Goal: Find specific page/section: Find specific page/section

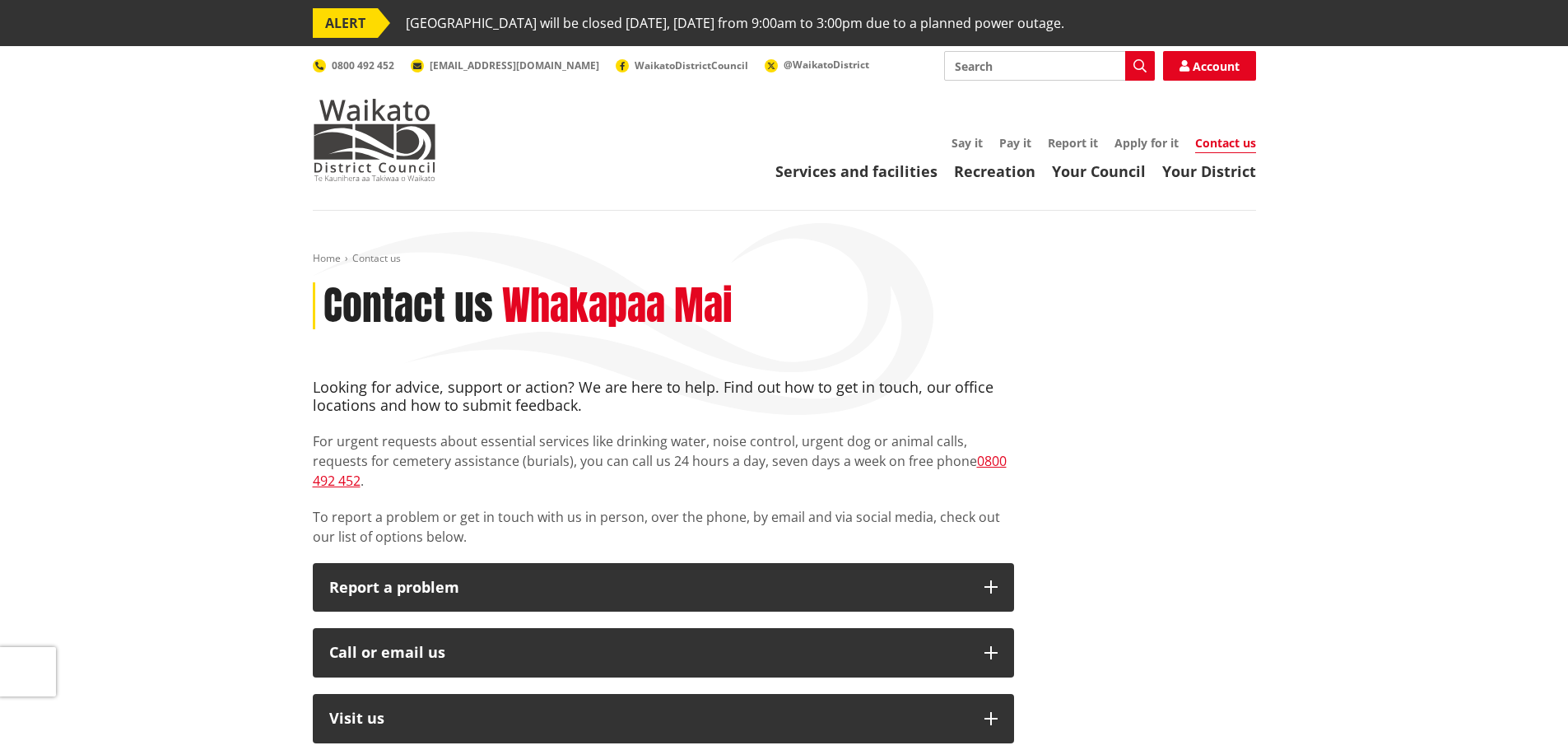
click at [1064, 69] on input "Search" at bounding box center [1049, 66] width 210 height 30
type input "maps"
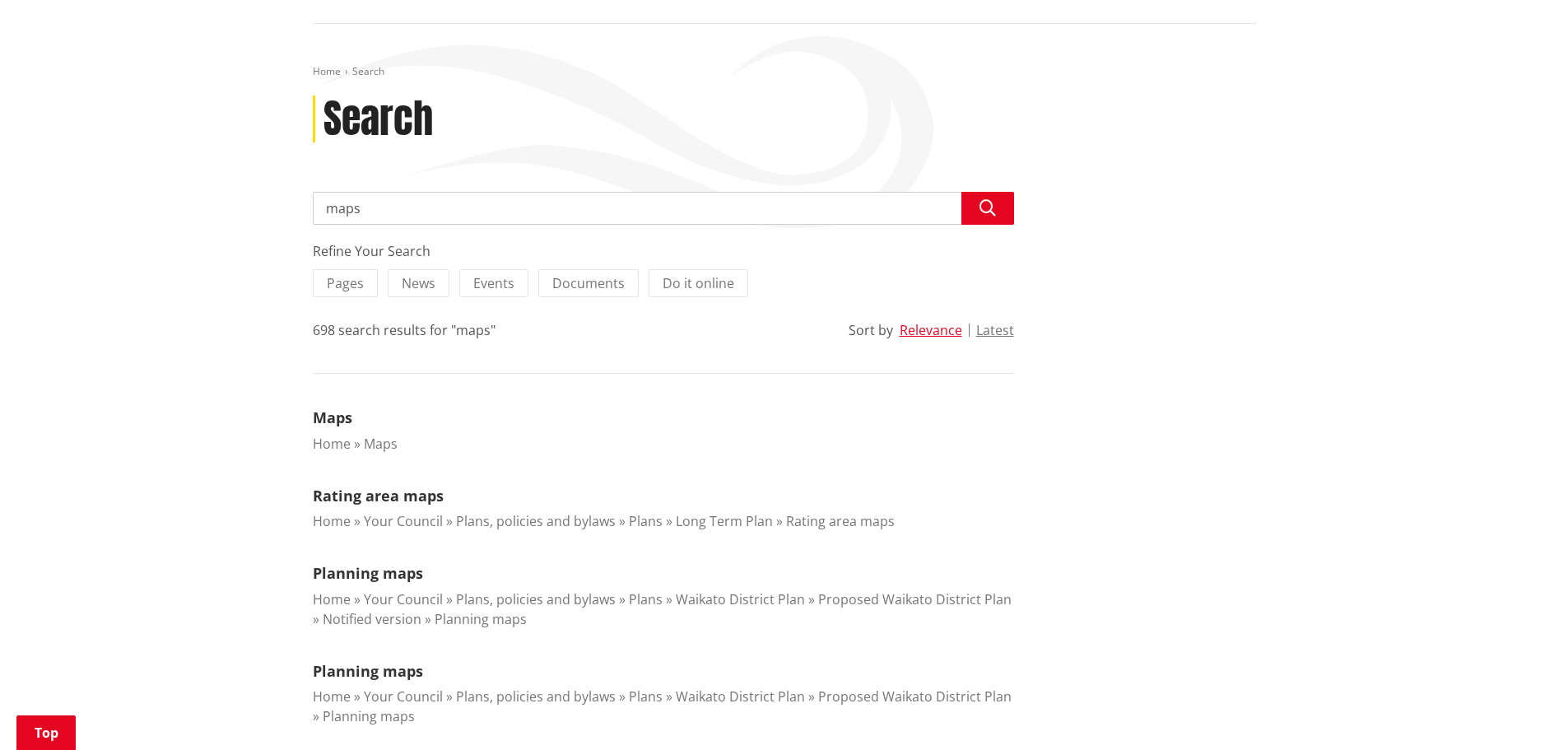
scroll to position [220, 0]
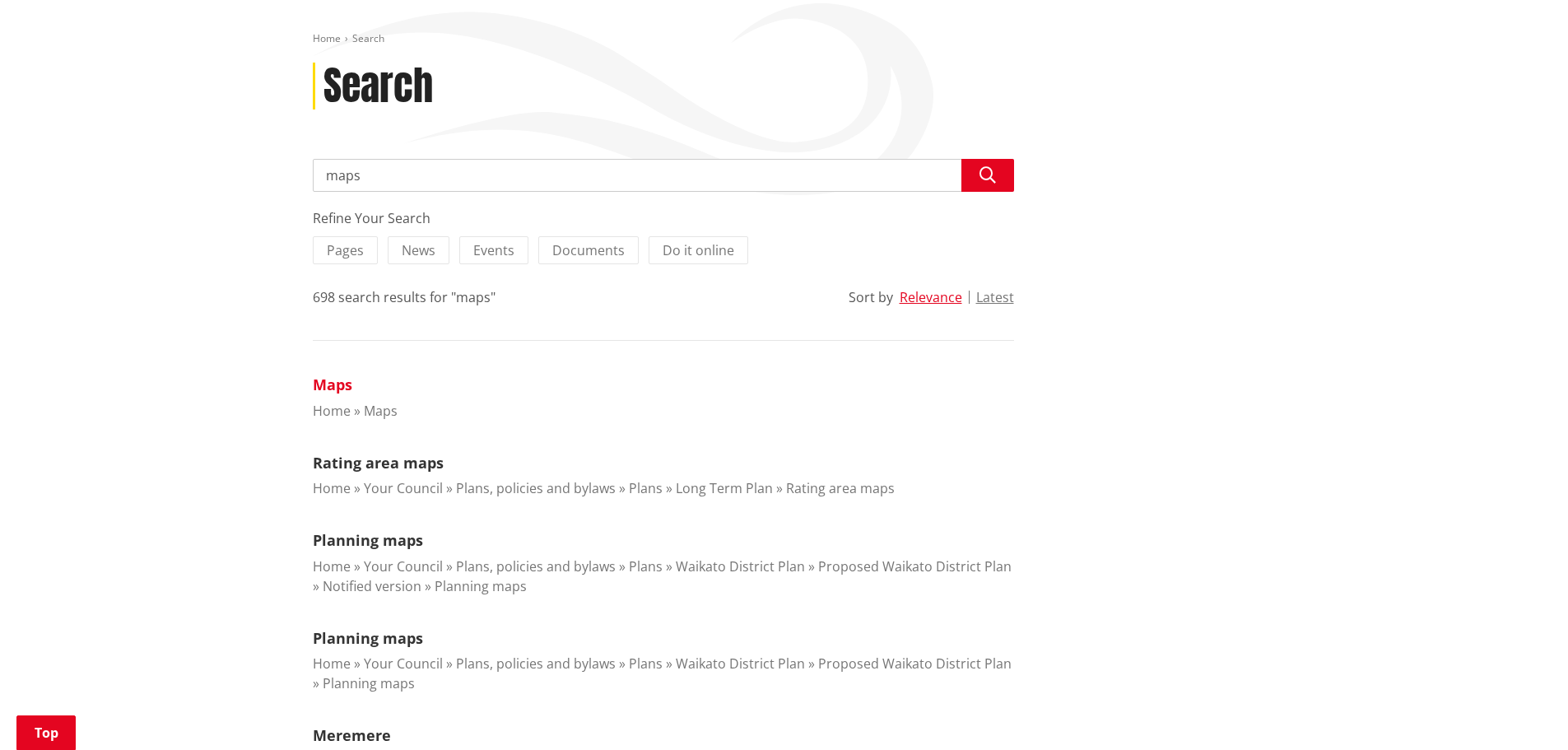
click at [339, 394] on link "Maps" at bounding box center [332, 383] width 39 height 20
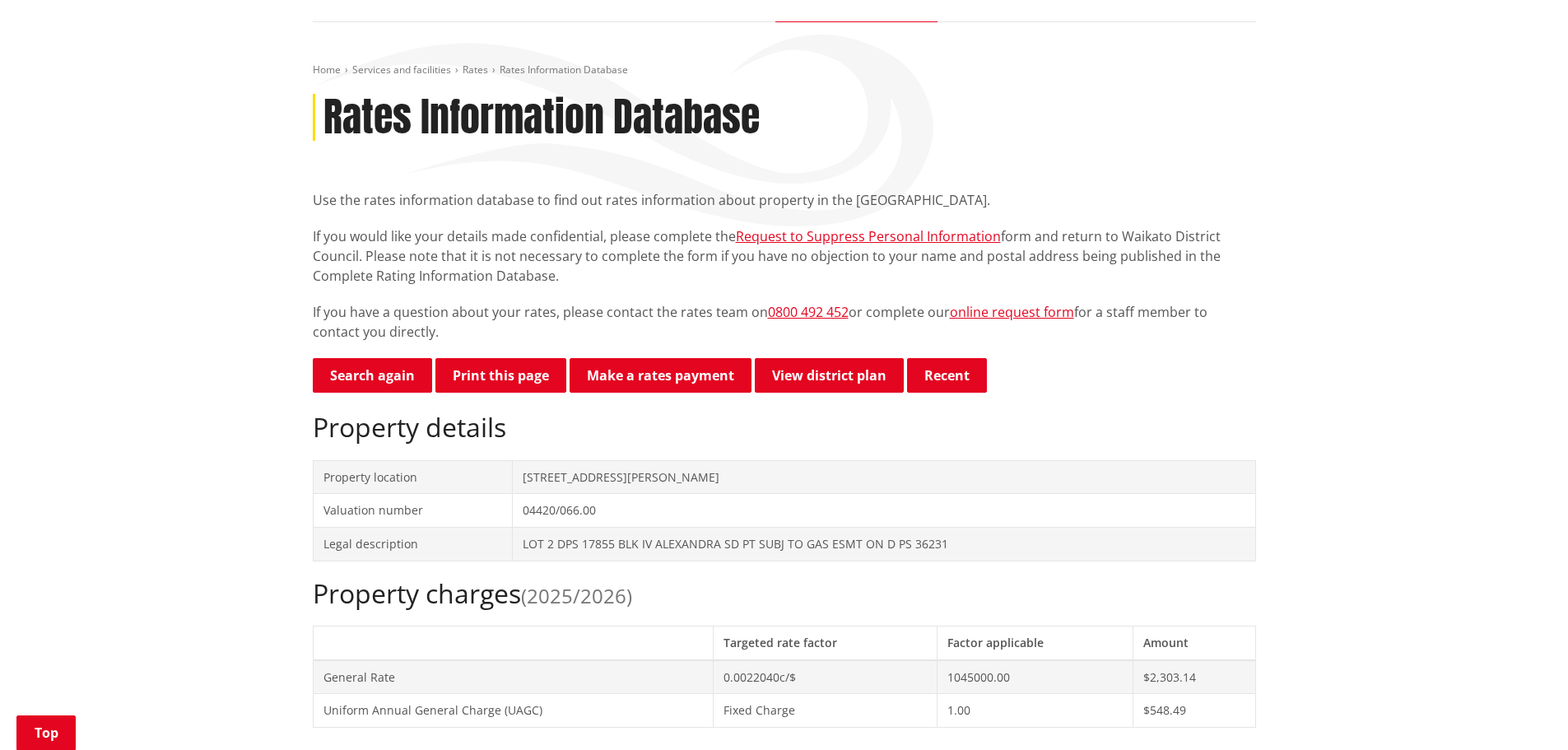
scroll to position [220, 0]
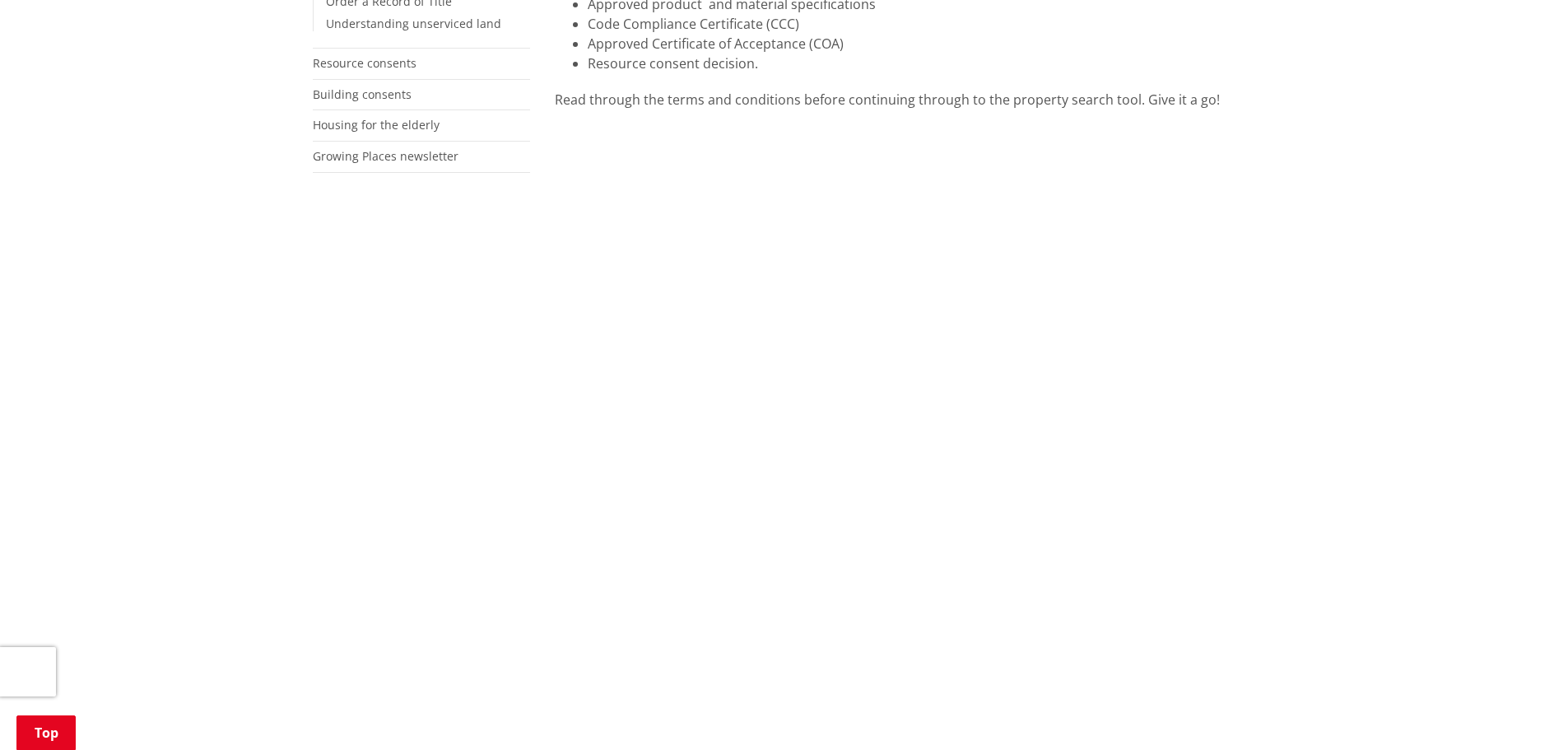
scroll to position [659, 0]
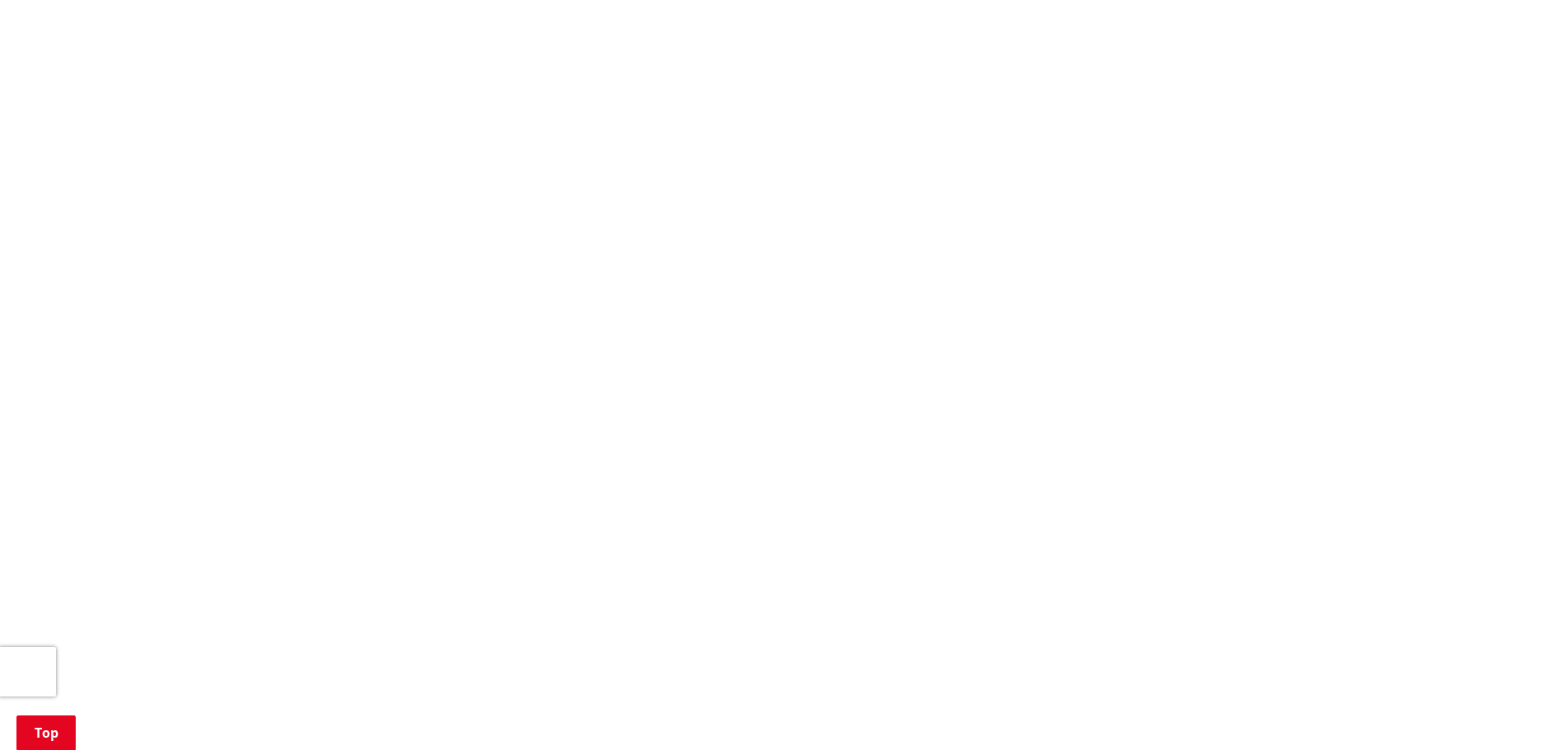
scroll to position [878, 0]
click at [462, 347] on div "More from this section Consents, building and property Property and land inform…" at bounding box center [784, 575] width 968 height 2150
click at [1385, 442] on div "Home Services and facilities Consents, building and property Property and land …" at bounding box center [784, 525] width 1568 height 2384
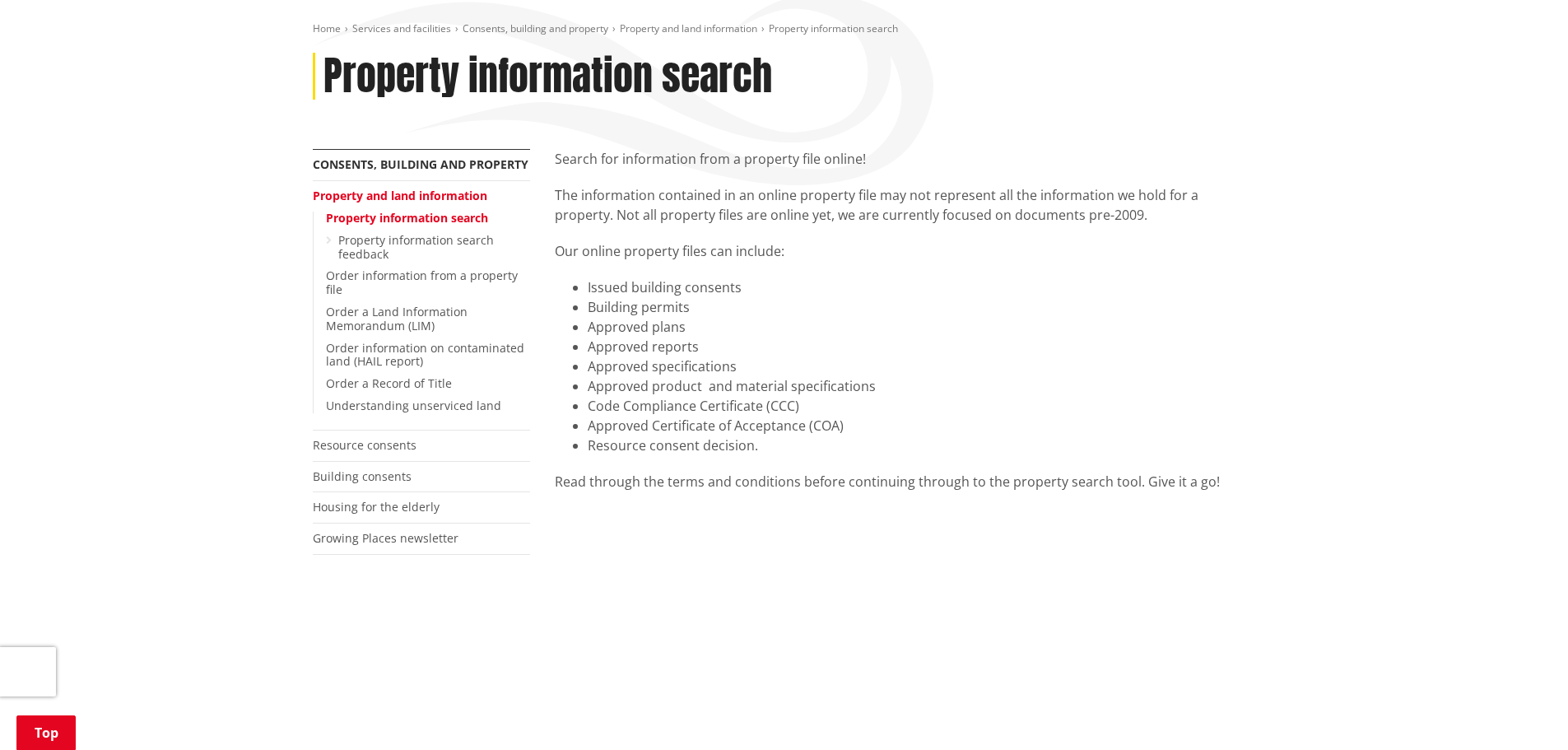
scroll to position [220, 0]
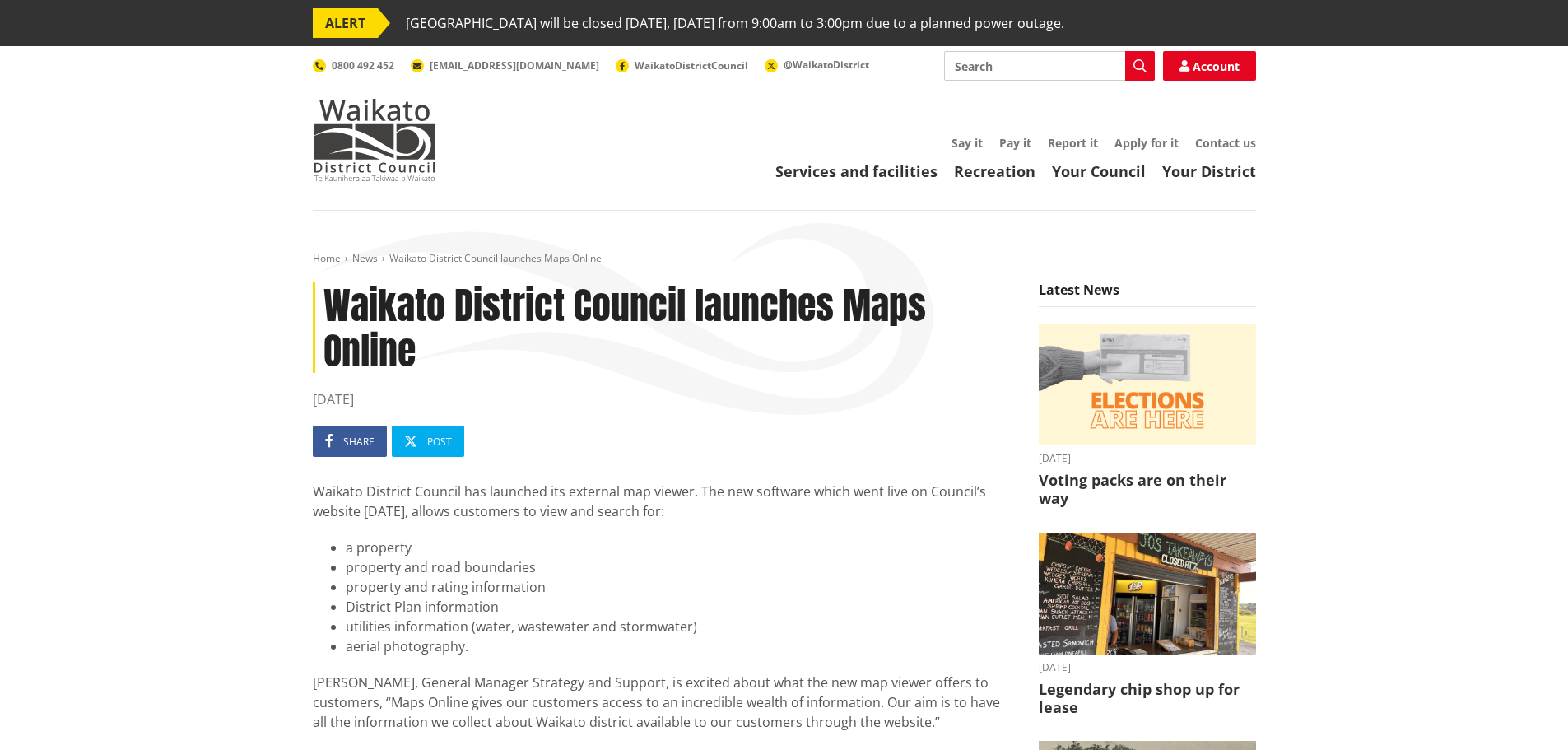
click at [993, 72] on input "Search" at bounding box center [1049, 66] width 210 height 30
type input "maps"
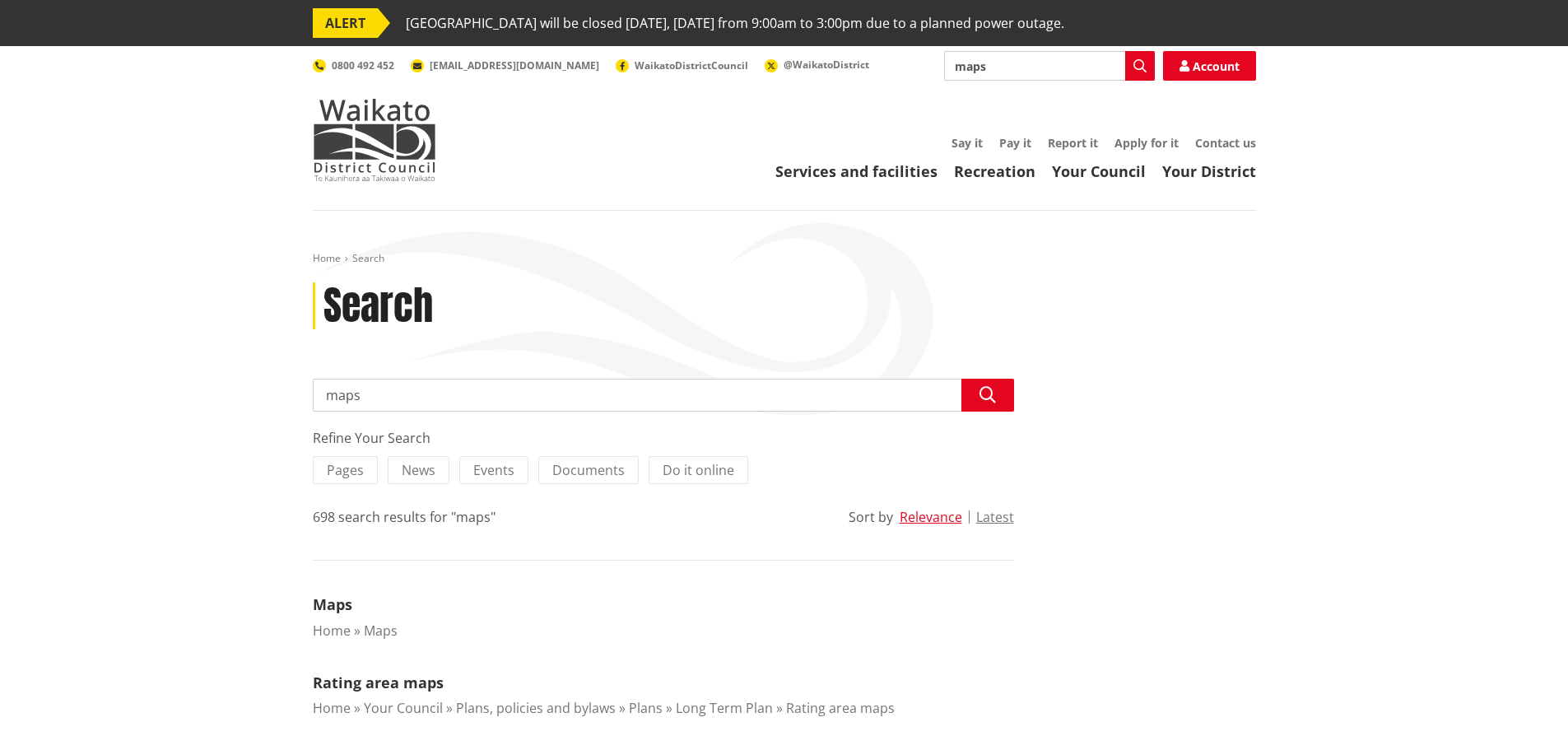
click at [347, 616] on li "Maps Home Maps" at bounding box center [663, 620] width 702 height 53
click at [341, 609] on link "Maps" at bounding box center [332, 604] width 39 height 20
